Goal: Find specific page/section: Find specific page/section

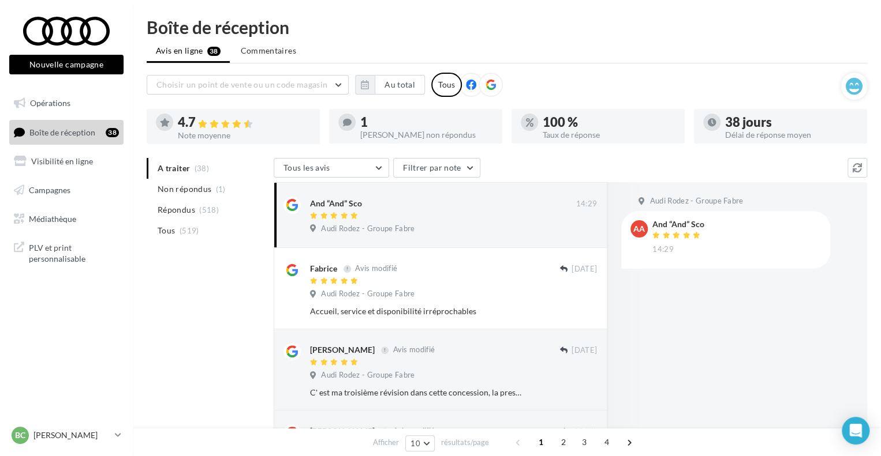
click at [62, 177] on ul "Opérations Boîte de réception 38 Visibilité en ligne Campagnes Médiathèque" at bounding box center [66, 161] width 123 height 149
click at [62, 175] on ul "Opérations Boîte de réception 38 Visibilité en ligne Campagnes Médiathèque" at bounding box center [66, 161] width 123 height 149
click at [62, 170] on link "Visibilité en ligne" at bounding box center [66, 161] width 119 height 24
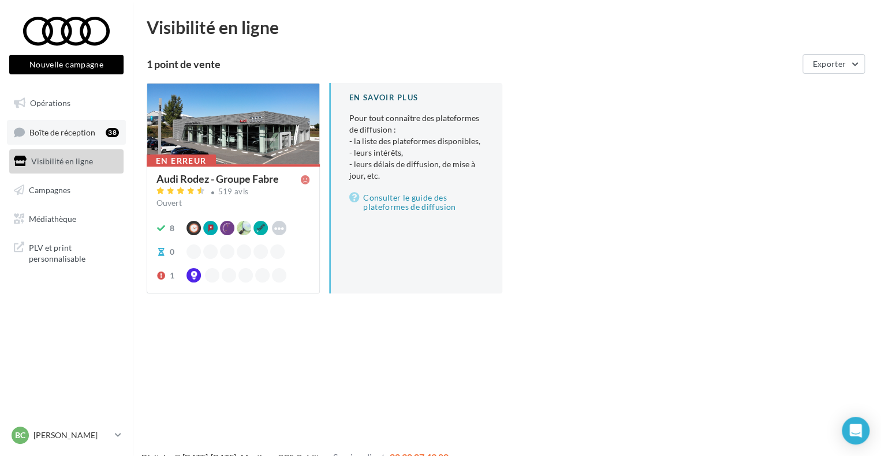
click at [92, 143] on link "Boîte de réception 38" at bounding box center [66, 132] width 119 height 25
